Goal: Transaction & Acquisition: Purchase product/service

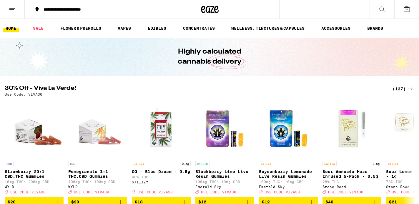
click at [402, 87] on div "(137)" at bounding box center [404, 88] width 22 height 7
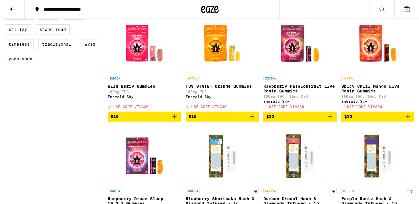
scroll to position [522, 0]
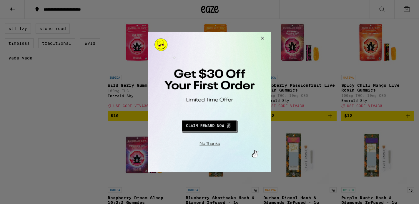
click at [262, 36] on button "Close Modal" at bounding box center [262, 39] width 16 height 14
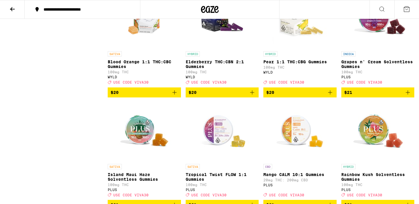
scroll to position [1548, 0]
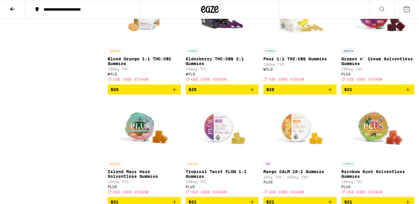
click at [226, 93] on span "$20" at bounding box center [222, 89] width 67 height 7
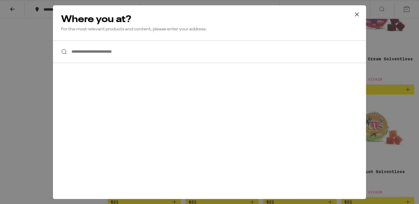
click at [144, 51] on input "**********" at bounding box center [209, 51] width 313 height 23
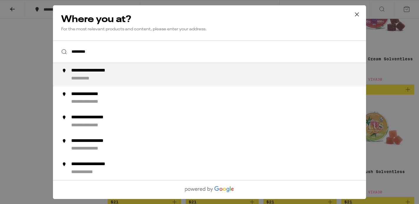
click at [110, 75] on div "**********" at bounding box center [221, 75] width 300 height 14
type input "**********"
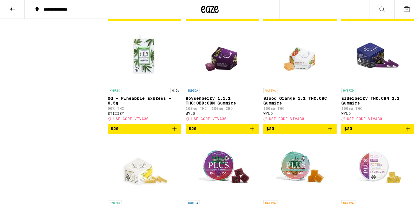
scroll to position [1391, 0]
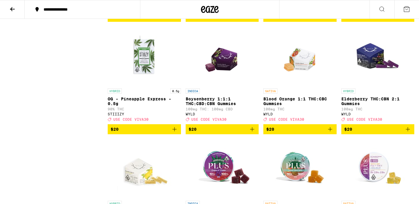
click at [394, 133] on span "$20" at bounding box center [378, 129] width 67 height 7
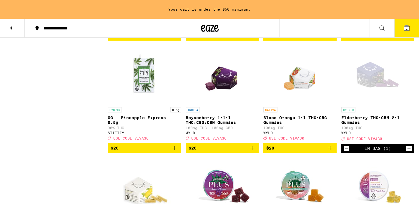
scroll to position [1409, 0]
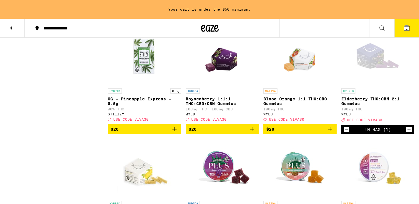
click at [410, 133] on icon "Increment" at bounding box center [409, 129] width 5 height 7
click at [412, 133] on icon "Increment" at bounding box center [409, 129] width 5 height 7
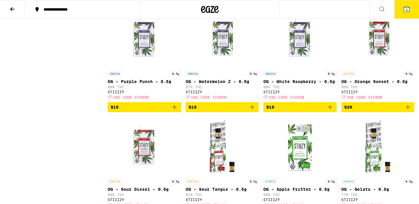
scroll to position [1189, 0]
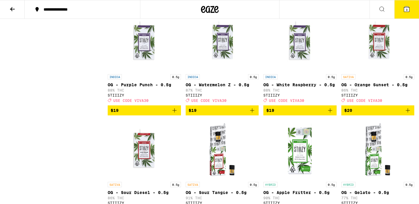
click at [406, 9] on span "3" at bounding box center [407, 10] width 2 height 4
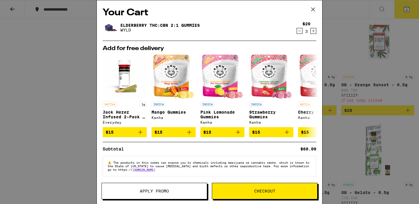
click at [153, 189] on span "Apply Promo" at bounding box center [154, 191] width 29 height 4
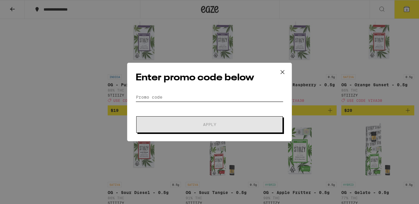
click at [169, 97] on input "Promo Code" at bounding box center [210, 97] width 148 height 9
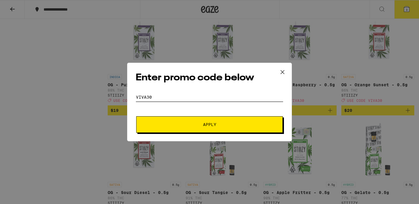
type input "viva30"
click at [184, 124] on span "Apply" at bounding box center [210, 125] width 106 height 4
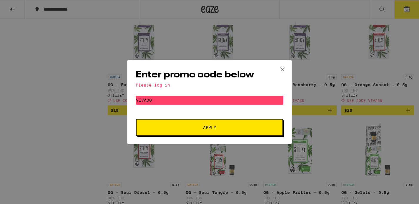
click at [163, 87] on div "Please log in" at bounding box center [210, 85] width 148 height 5
click at [168, 101] on input "viva30" at bounding box center [210, 100] width 148 height 9
click at [196, 125] on span "Apply" at bounding box center [210, 127] width 106 height 4
click at [282, 66] on icon at bounding box center [282, 69] width 9 height 9
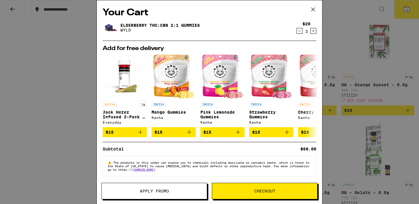
click at [402, 25] on div "Your Cart Elderberry THC:CBN 2:1 Gummies WYLD $20 3 Add for free delivery SATIV…" at bounding box center [209, 102] width 419 height 204
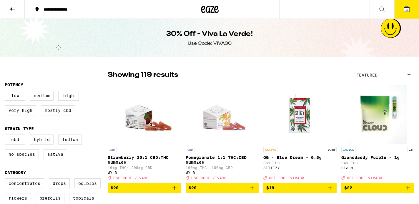
click at [13, 7] on icon at bounding box center [12, 9] width 7 height 7
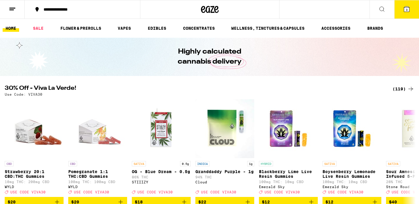
click at [383, 7] on icon at bounding box center [382, 9] width 7 height 7
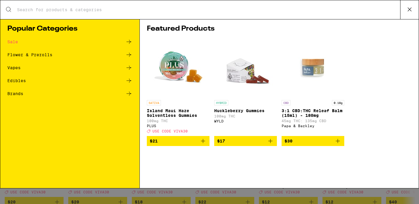
click at [410, 8] on icon at bounding box center [409, 9] width 9 height 9
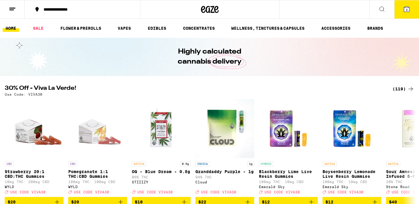
click at [408, 8] on icon at bounding box center [406, 8] width 5 height 5
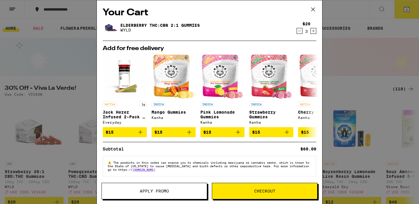
click at [186, 190] on span "Apply Promo" at bounding box center [154, 191] width 105 height 4
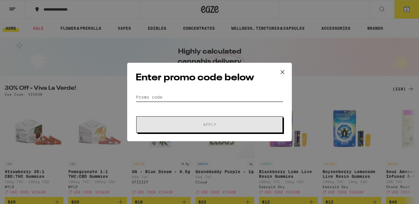
click at [156, 97] on input "Promo Code" at bounding box center [210, 97] width 148 height 9
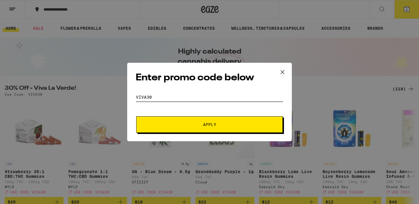
type input "viva30"
click at [208, 124] on span "Apply" at bounding box center [209, 125] width 13 height 4
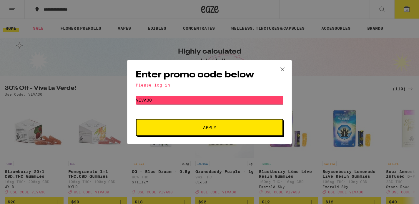
click at [205, 131] on button "Apply" at bounding box center [209, 127] width 147 height 16
click at [197, 101] on input "viva30" at bounding box center [210, 100] width 148 height 9
click at [156, 85] on div "Please log in" at bounding box center [210, 85] width 148 height 5
click at [209, 72] on h2 "Enter promo code below" at bounding box center [210, 74] width 148 height 13
click at [281, 67] on icon at bounding box center [282, 69] width 9 height 9
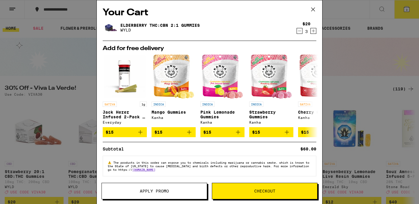
click at [312, 8] on icon at bounding box center [314, 10] width 4 height 4
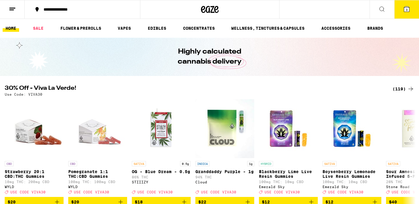
click at [11, 6] on icon at bounding box center [12, 9] width 7 height 7
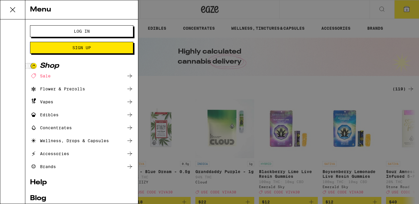
click at [86, 31] on span "Log In" at bounding box center [82, 31] width 16 height 4
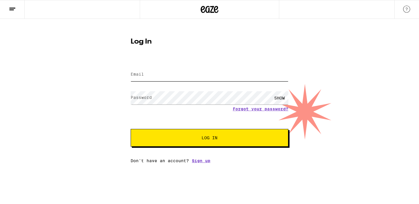
type input "[EMAIL_ADDRESS][DOMAIN_NAME]"
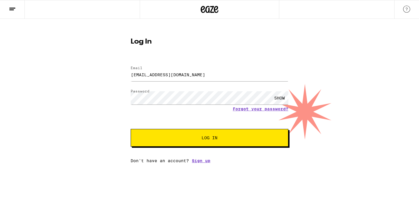
click at [218, 139] on span "Log In" at bounding box center [210, 138] width 110 height 4
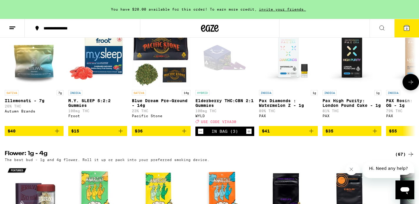
scroll to position [494, 0]
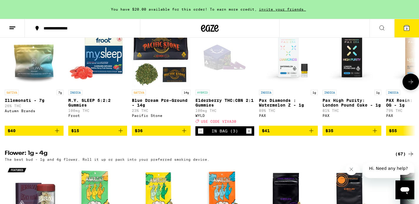
click at [162, 61] on img "Open page for Blue Dream Pre-Ground - 14g from Pacific Stone" at bounding box center [161, 57] width 59 height 59
click at [410, 85] on icon at bounding box center [411, 81] width 7 height 7
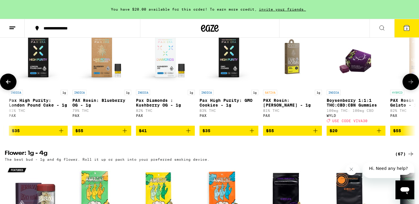
scroll to position [0, 346]
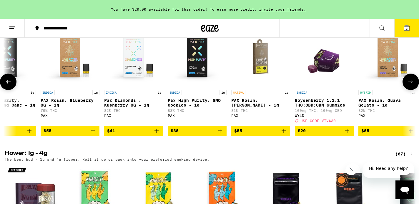
click at [7, 84] on icon at bounding box center [8, 82] width 5 height 4
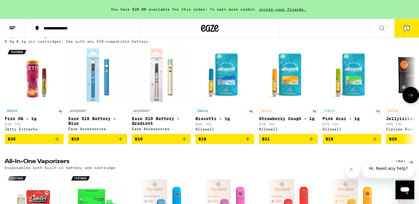
scroll to position [881, 0]
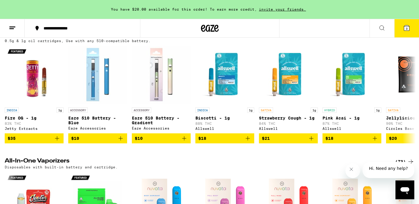
click at [408, 27] on span "3" at bounding box center [407, 29] width 2 height 4
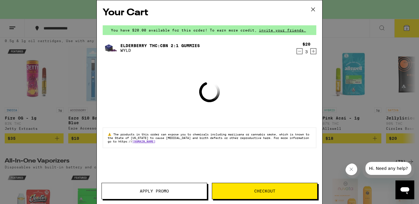
click at [173, 192] on span "Apply Promo" at bounding box center [154, 191] width 105 height 4
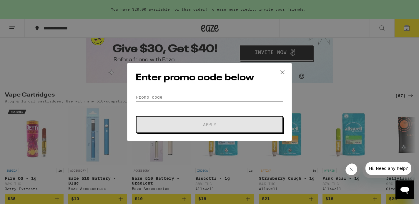
click at [167, 96] on input "Promo Code" at bounding box center [210, 97] width 148 height 9
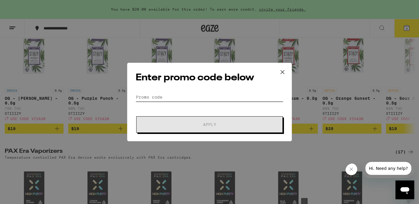
scroll to position [1219, 0]
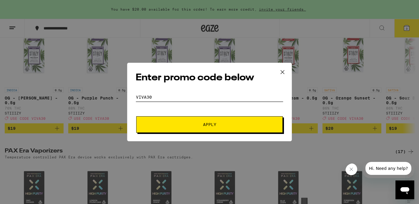
type input "viva30"
click at [224, 123] on span "Apply" at bounding box center [210, 125] width 106 height 4
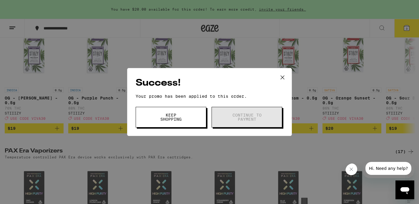
click at [183, 120] on span "Keep Shopping" at bounding box center [171, 117] width 30 height 8
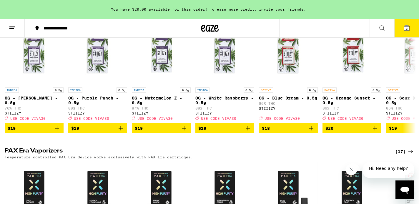
click at [406, 27] on span "3" at bounding box center [407, 29] width 2 height 4
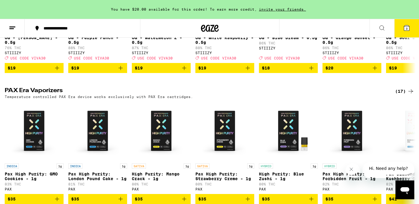
scroll to position [1159, 0]
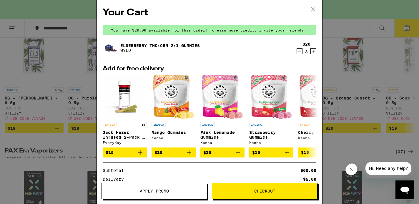
click at [272, 191] on span "Checkout" at bounding box center [264, 191] width 21 height 4
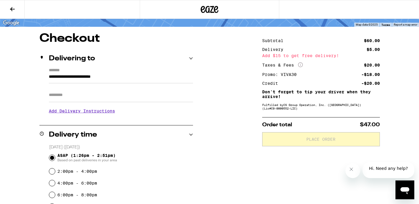
scroll to position [39, 0]
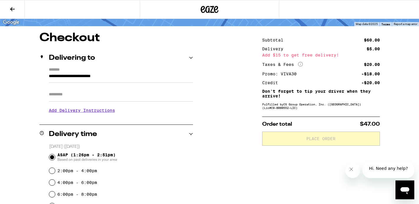
click at [12, 7] on icon at bounding box center [12, 9] width 7 height 7
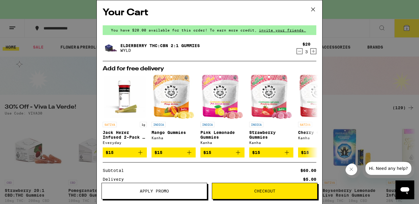
click at [314, 51] on icon "Increment" at bounding box center [313, 51] width 3 height 3
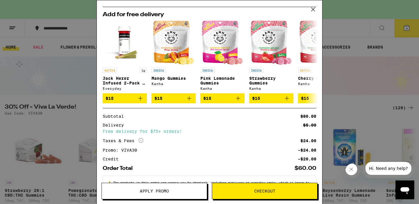
scroll to position [54, 0]
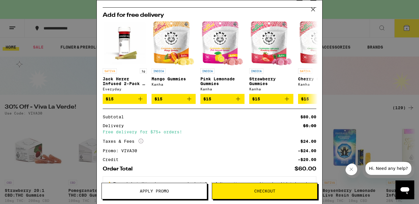
click at [277, 188] on button "Checkout" at bounding box center [265, 191] width 106 height 16
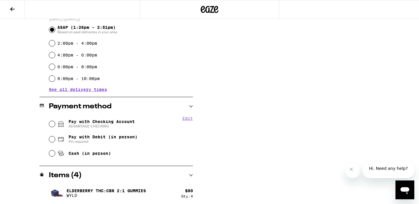
scroll to position [168, 0]
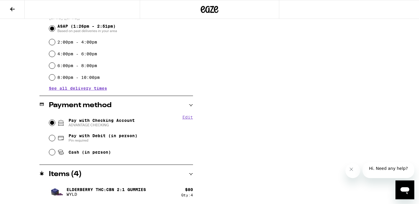
click at [53, 122] on input "Pay with Checking Account ADVANTAGE CHECKING" at bounding box center [52, 123] width 6 height 6
radio input "true"
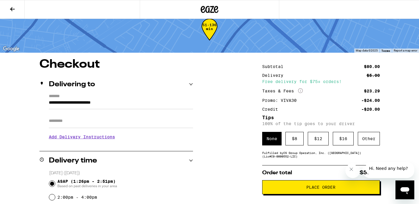
scroll to position [25, 0]
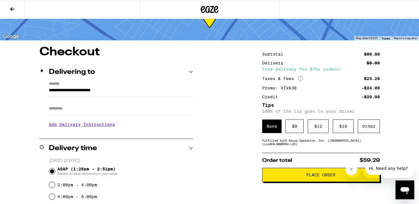
click at [322, 174] on span "Place Order" at bounding box center [321, 175] width 29 height 4
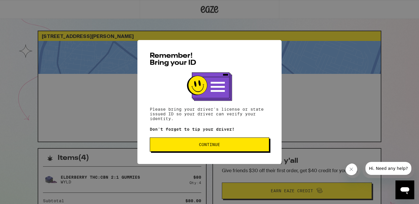
click at [210, 144] on span "Continue" at bounding box center [209, 145] width 21 height 4
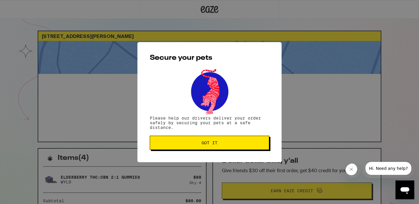
click at [228, 142] on span "Got it" at bounding box center [210, 143] width 110 height 4
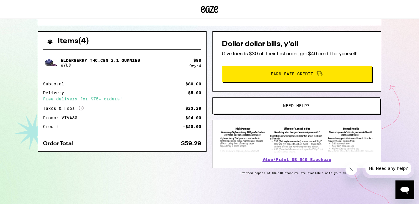
scroll to position [115, 0]
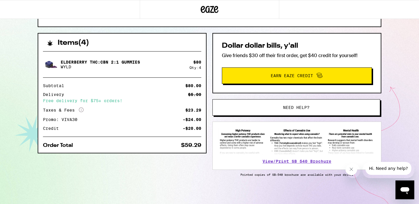
click at [352, 170] on icon "Close message from company" at bounding box center [351, 169] width 5 height 5
